Goal: Understand site structure: Understand site structure

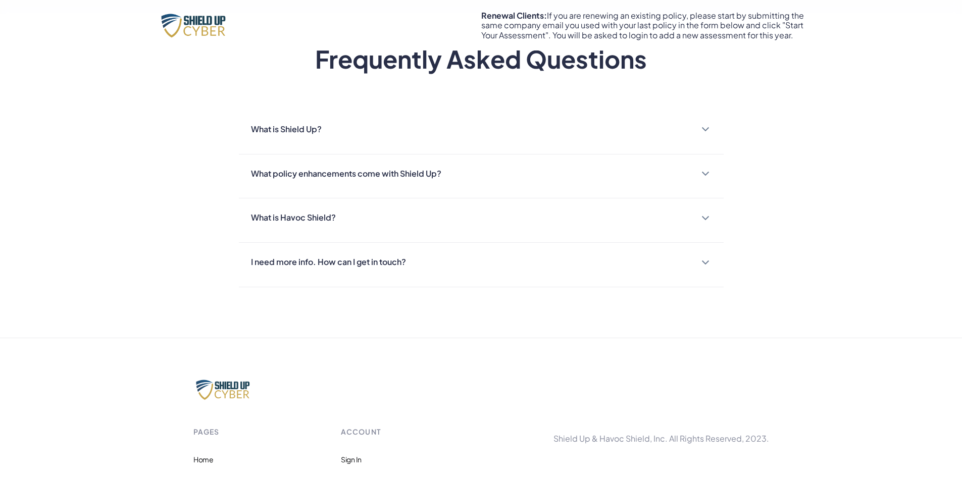
scroll to position [858, 0]
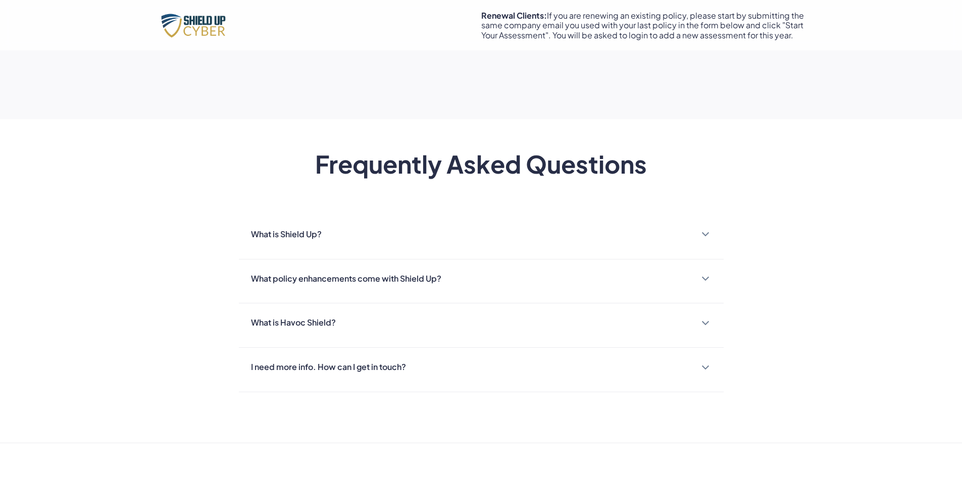
click at [707, 233] on img at bounding box center [705, 234] width 8 height 5
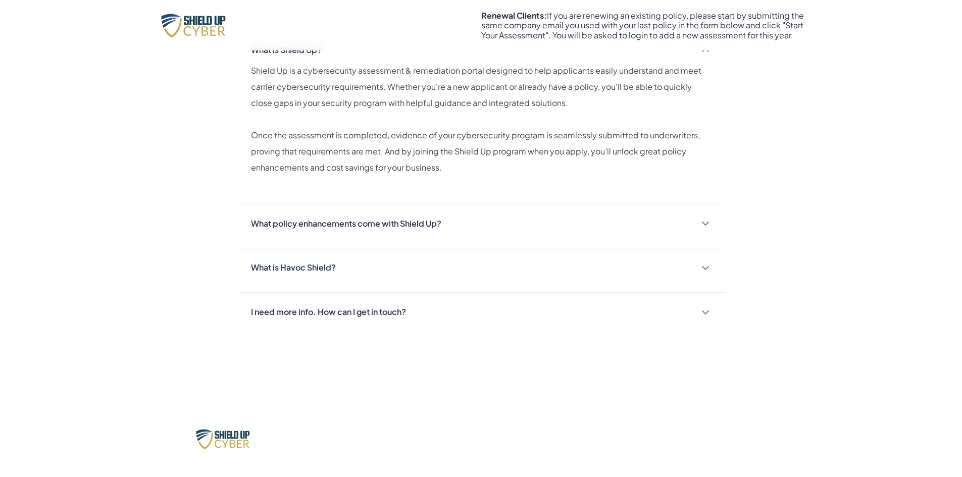
scroll to position [1060, 0]
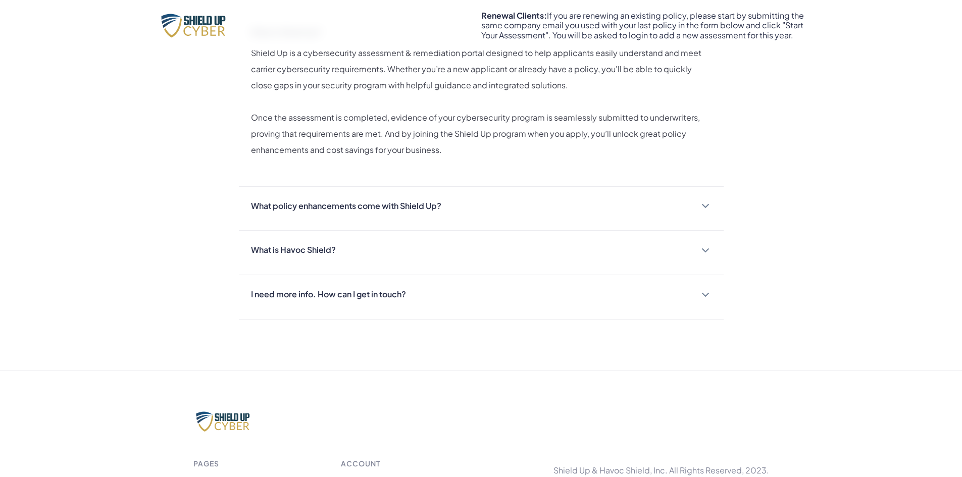
click at [708, 209] on div at bounding box center [705, 206] width 12 height 12
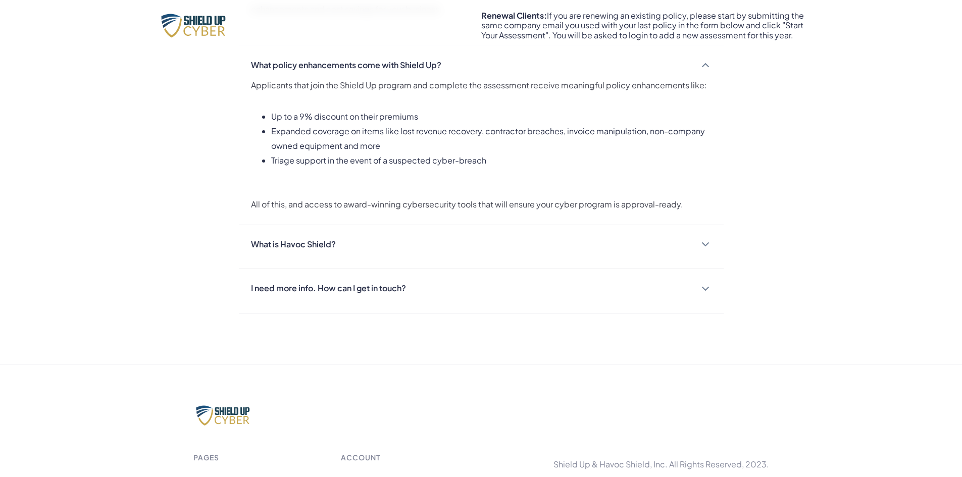
scroll to position [1212, 0]
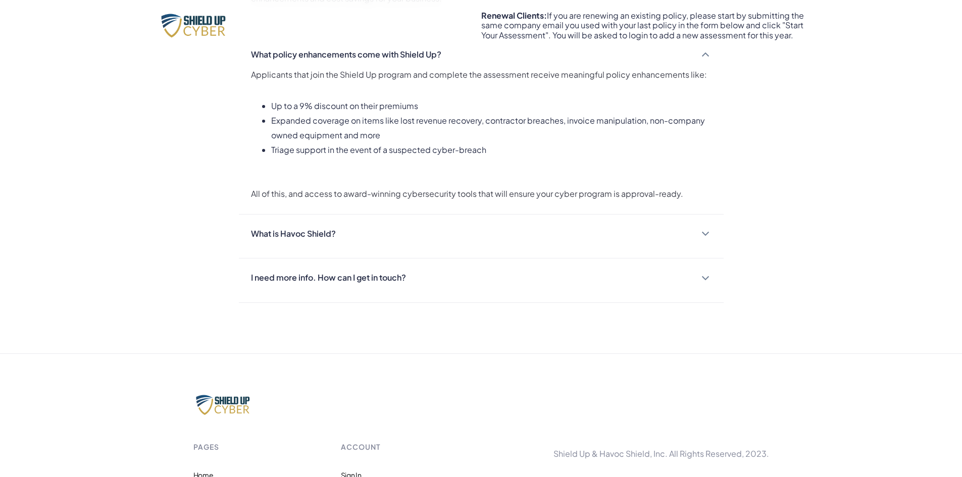
click at [705, 235] on img at bounding box center [705, 233] width 8 height 5
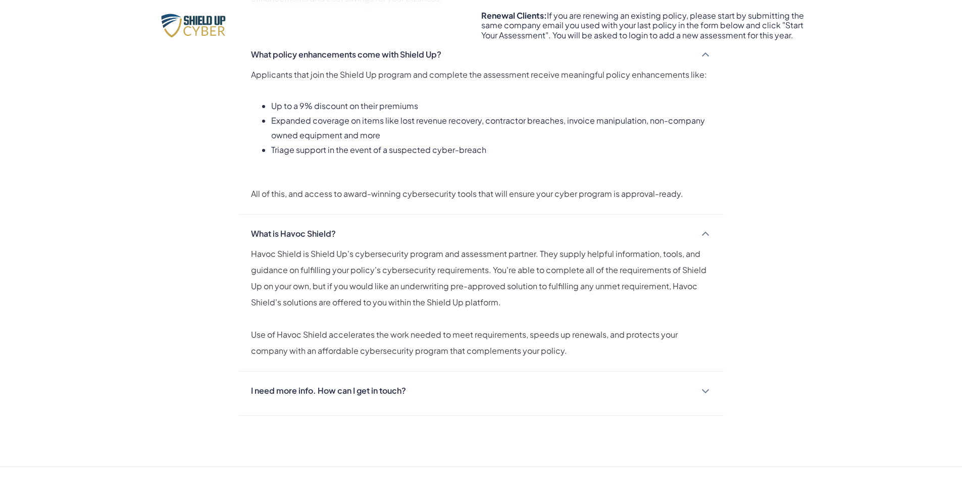
click at [707, 389] on img at bounding box center [705, 391] width 8 height 5
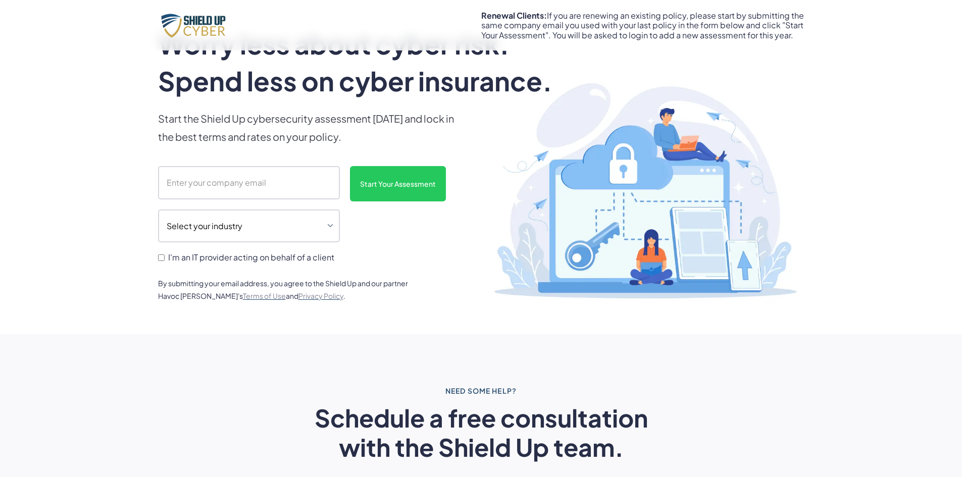
scroll to position [0, 0]
